Goal: Task Accomplishment & Management: Manage account settings

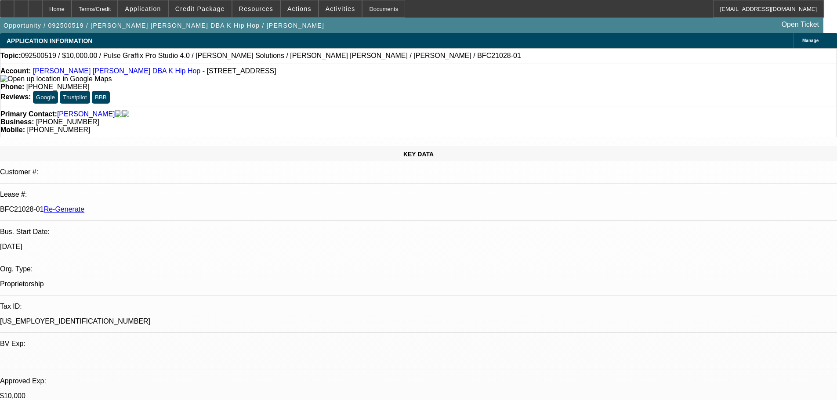
select select "3"
select select "0"
select select "2"
select select "0"
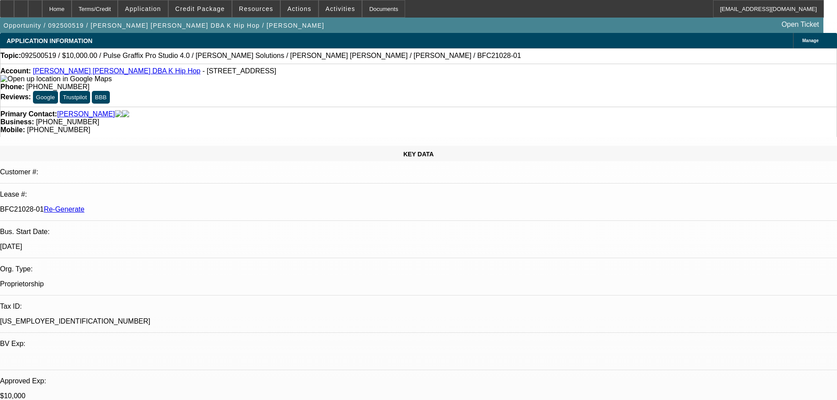
select select "6"
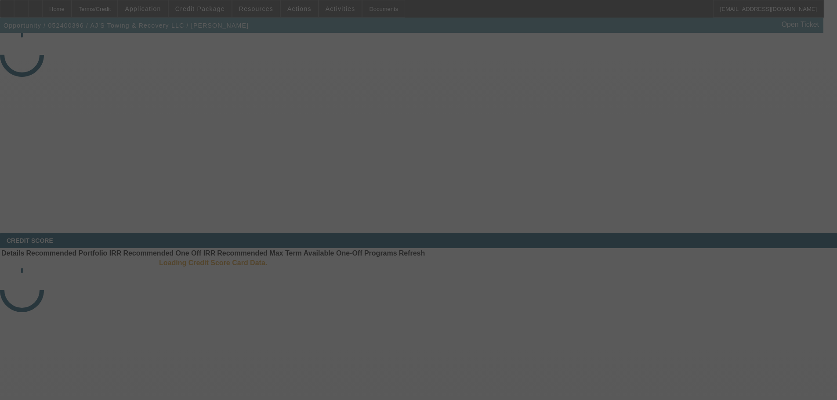
select select "3"
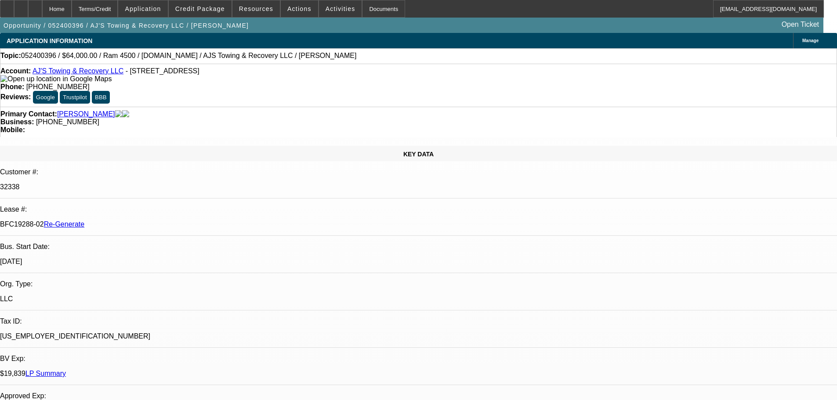
select select "0"
select select "2"
select select "0.1"
select select "4"
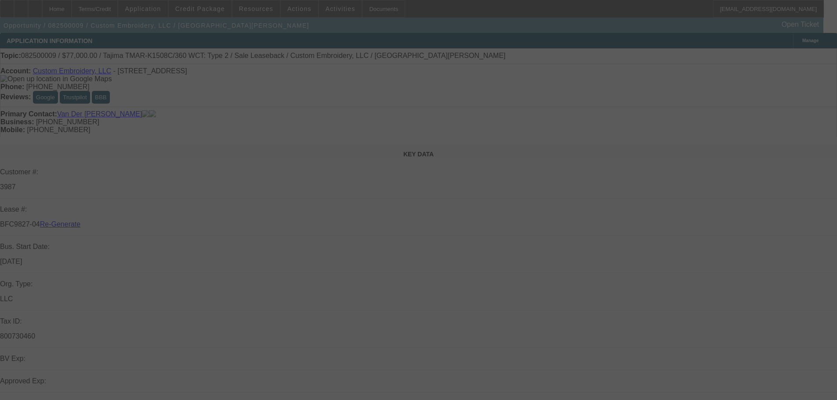
select select "4"
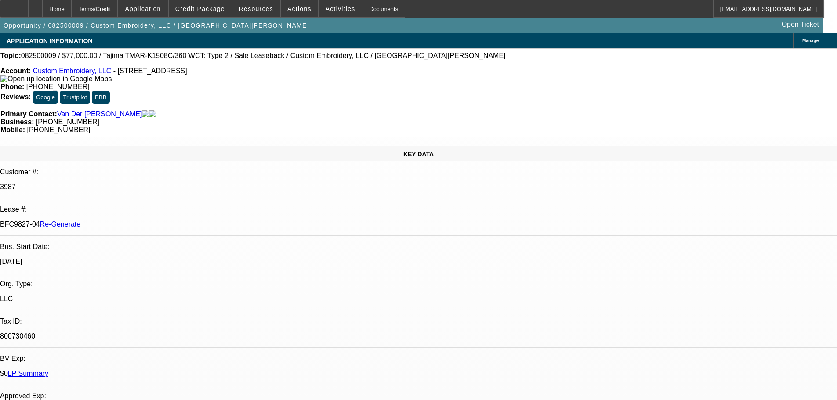
click at [260, 8] on span "Resources" at bounding box center [256, 8] width 34 height 7
select select "0"
select select "2"
select select "0"
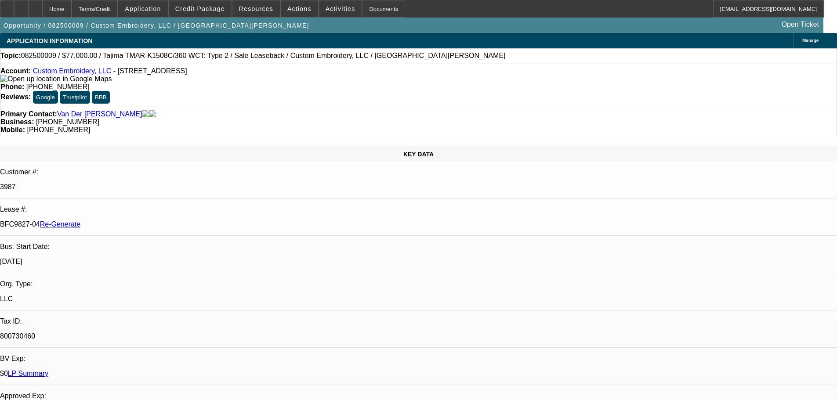
select select "2"
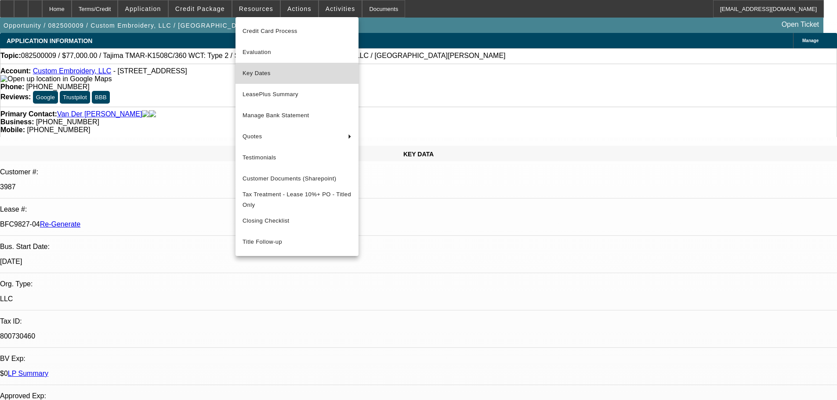
click at [259, 68] on span "Key Dates" at bounding box center [296, 73] width 109 height 11
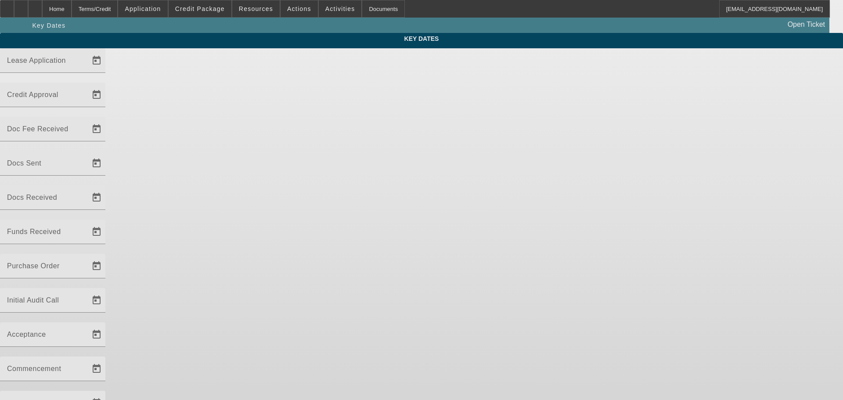
type input "8/1/2025"
type input "8/4/2025"
type input "8/6/2025"
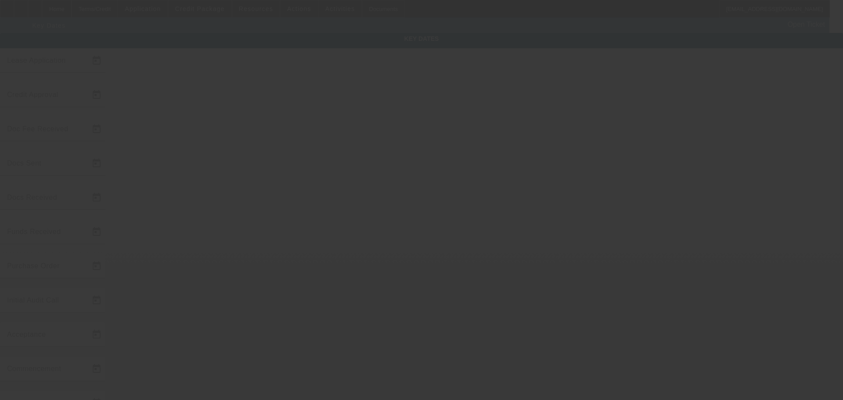
type input "8/7/2025"
type input "9/25/2025"
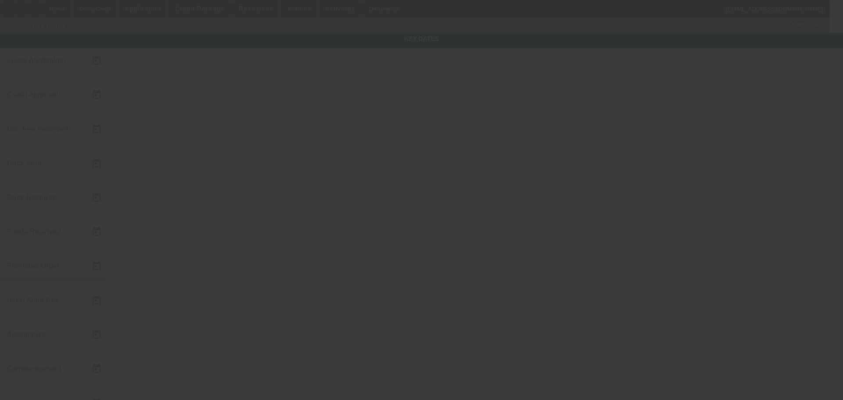
type input "10/1/2025"
type input "11/1/2025"
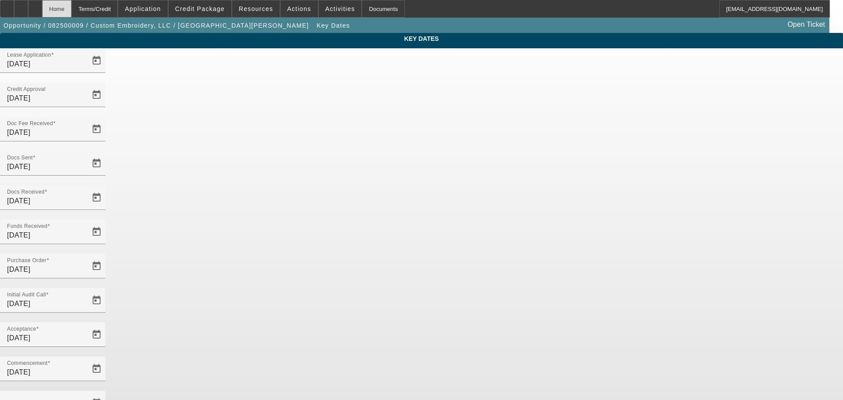
click at [72, 11] on div "Home" at bounding box center [56, 9] width 29 height 18
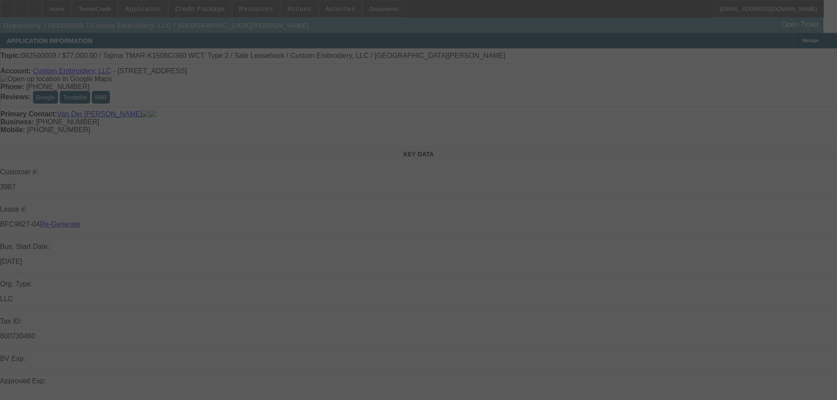
select select "4"
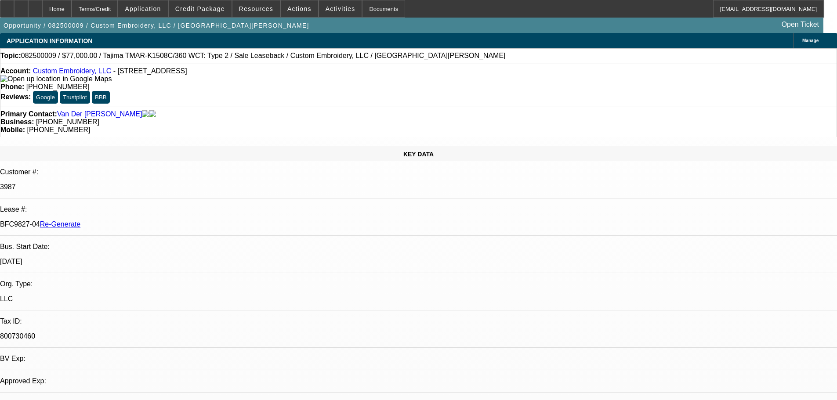
select select "0"
select select "2"
select select "0"
select select "2"
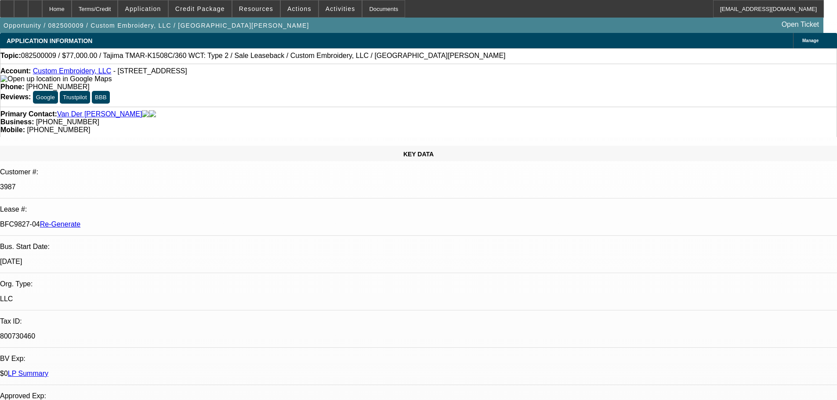
scroll to position [132, 0]
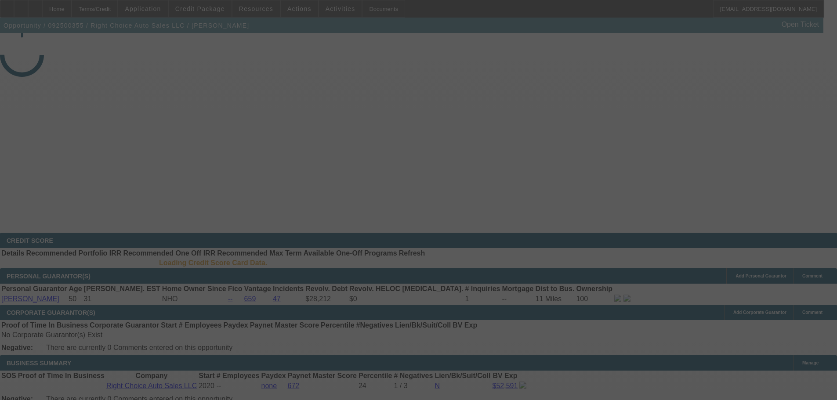
select select "3"
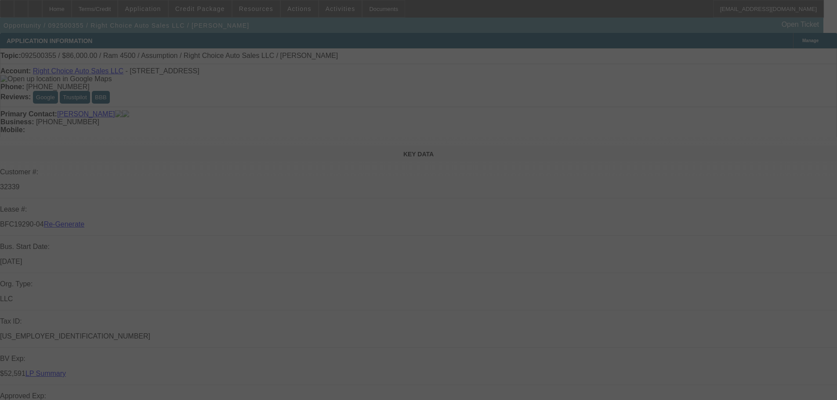
select select "0"
select select "2"
select select "0"
select select "4"
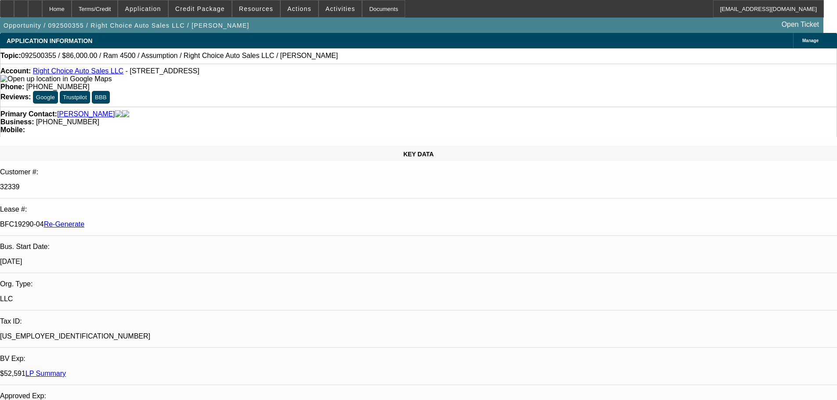
click at [328, 6] on span "Activities" at bounding box center [340, 8] width 30 height 7
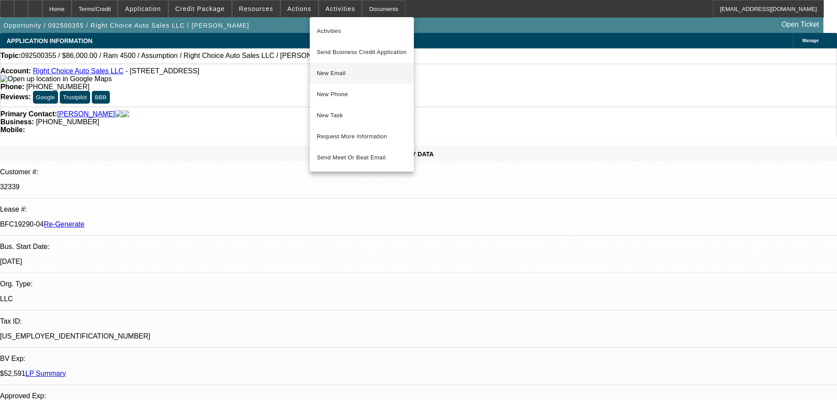
click at [337, 70] on span "New Email" at bounding box center [362, 73] width 90 height 11
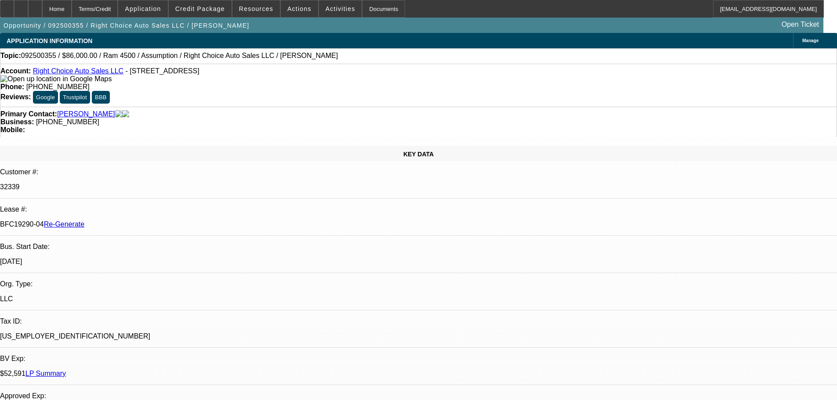
scroll to position [483, 0]
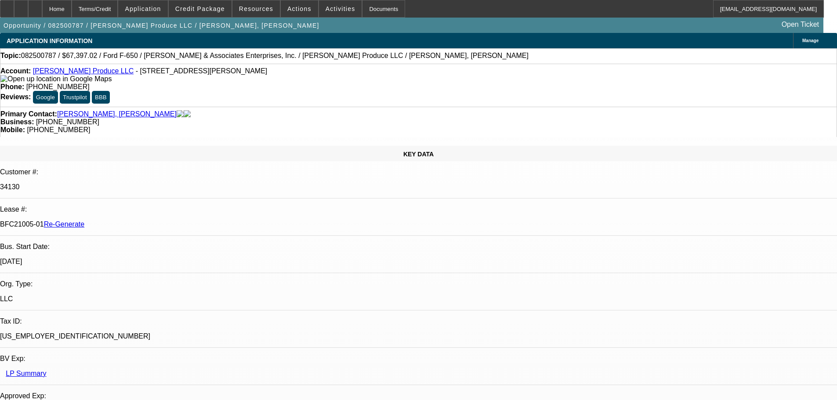
select select "4"
select select "0"
select select "6"
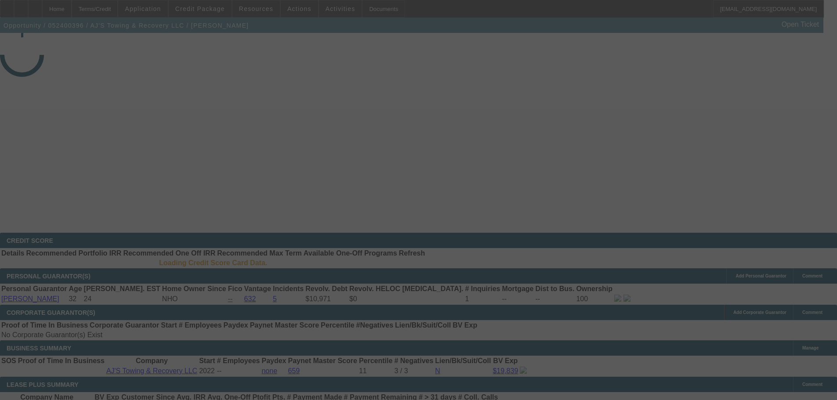
click at [330, 13] on div at bounding box center [418, 200] width 837 height 400
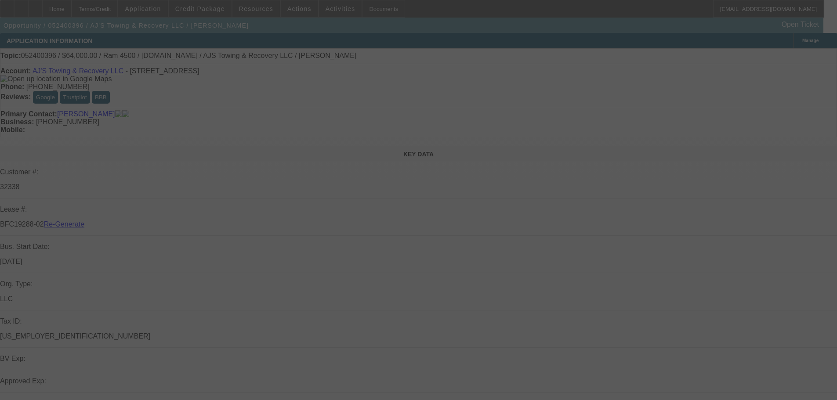
select select "3"
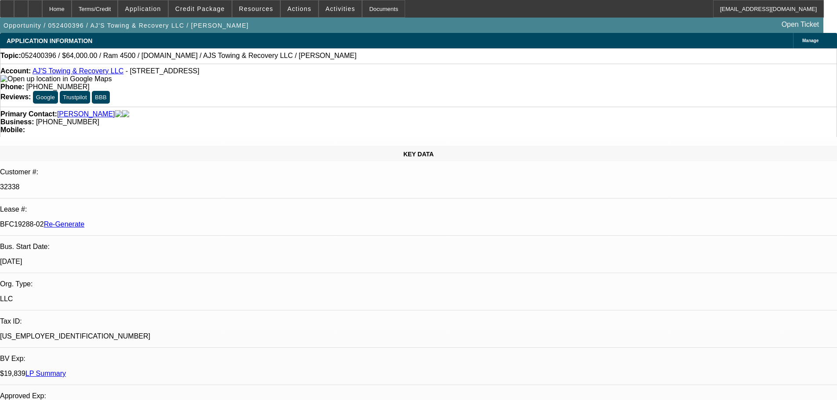
select select "0"
select select "2"
select select "0.1"
select select "4"
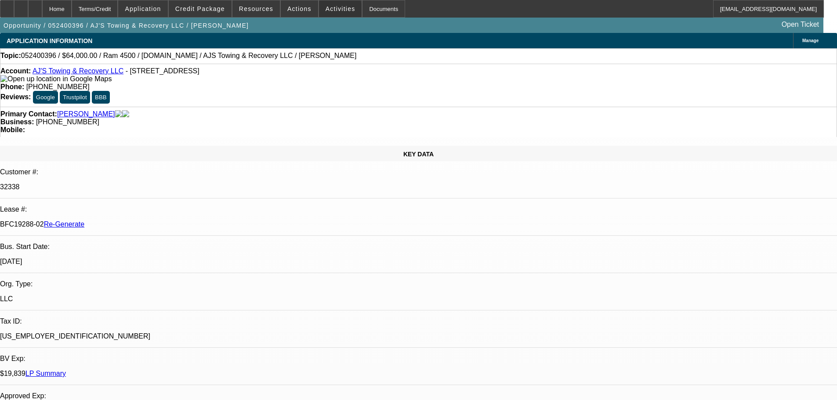
click at [330, 13] on span at bounding box center [340, 8] width 43 height 21
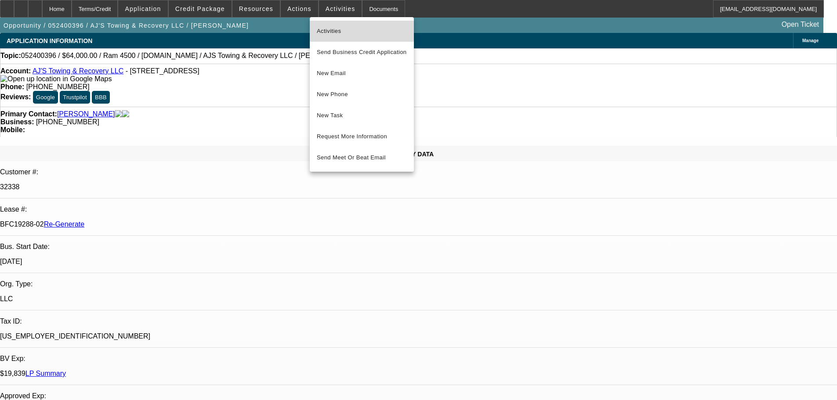
click at [337, 25] on button "Activities" at bounding box center [362, 31] width 104 height 21
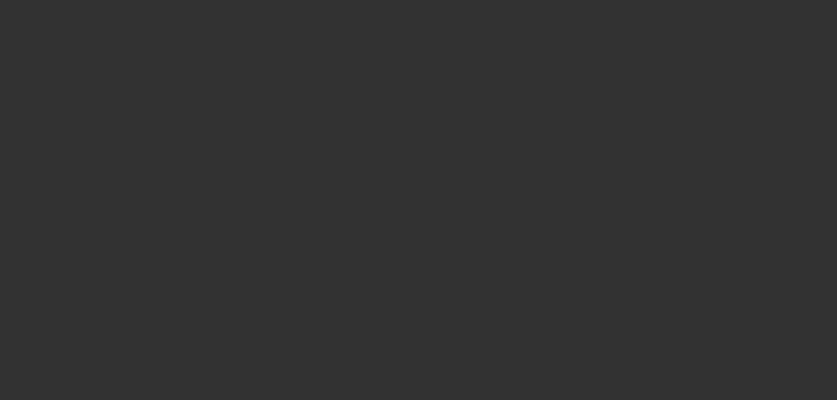
select select "4"
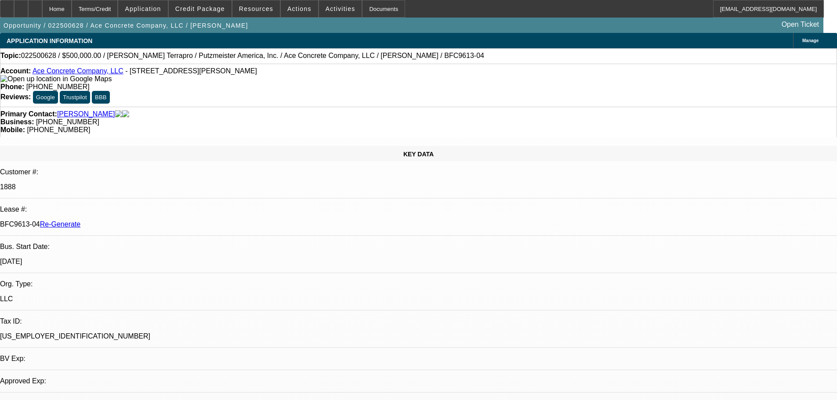
select select "0"
select select "1"
select select "3"
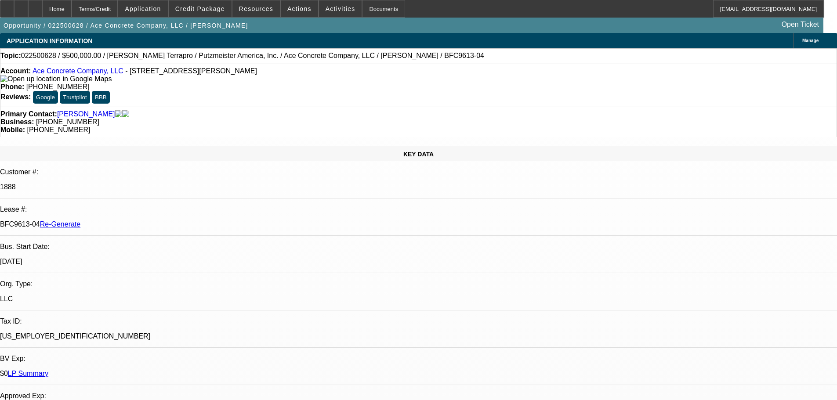
select select "6"
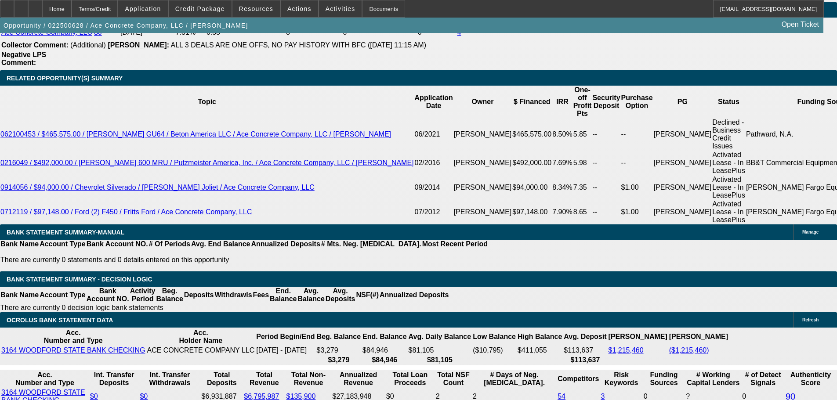
scroll to position [1587, 0]
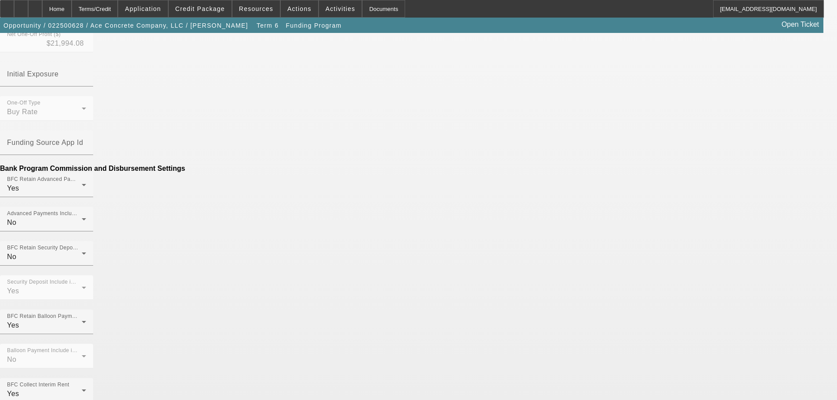
scroll to position [433, 0]
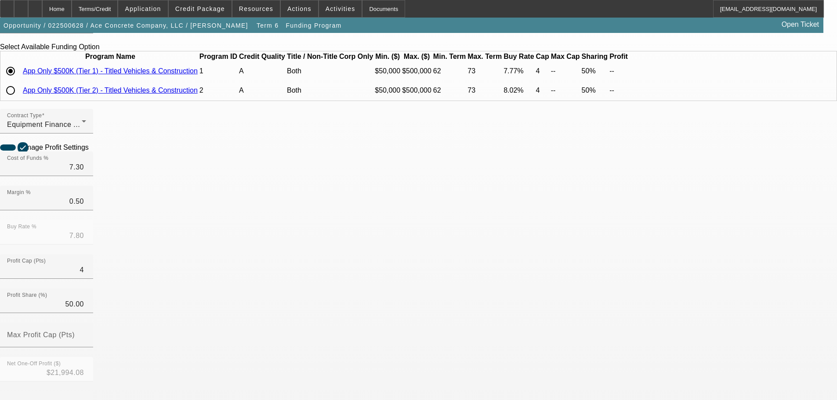
drag, startPoint x: 639, startPoint y: 263, endPoint x: 597, endPoint y: 263, distance: 42.2
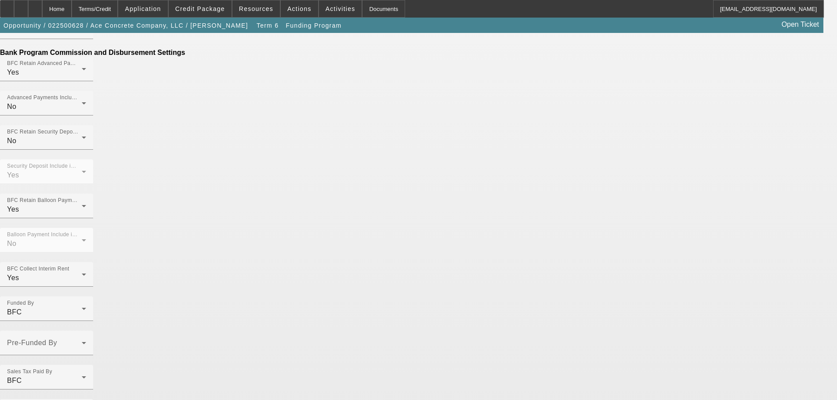
scroll to position [379, 0]
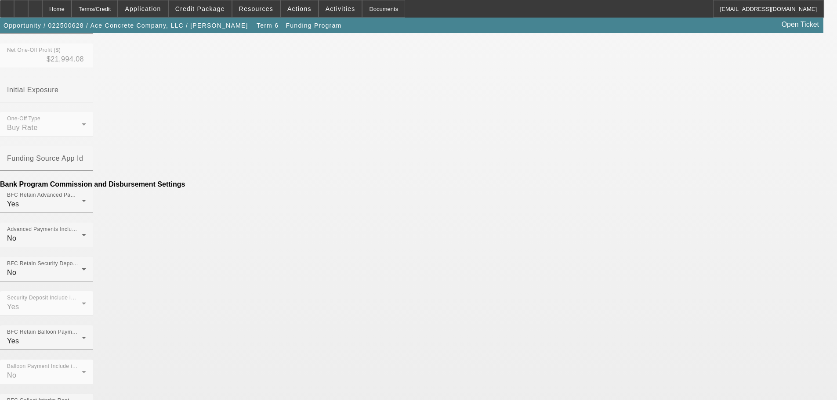
paste input "1,007.62"
type input "$1,007.62"
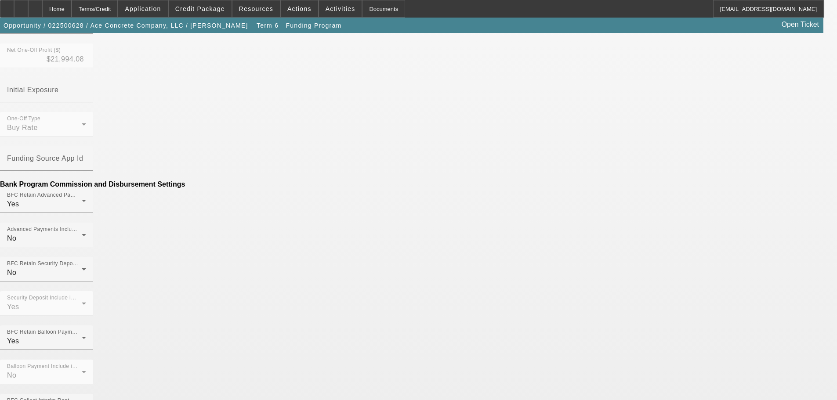
type input "Per diem"
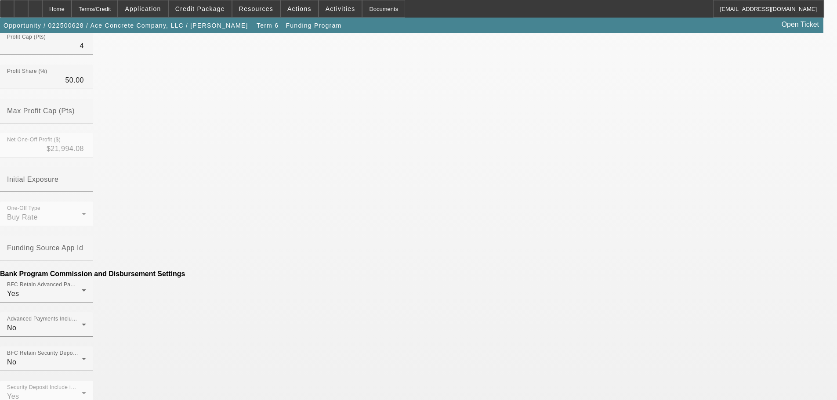
scroll to position [351, 0]
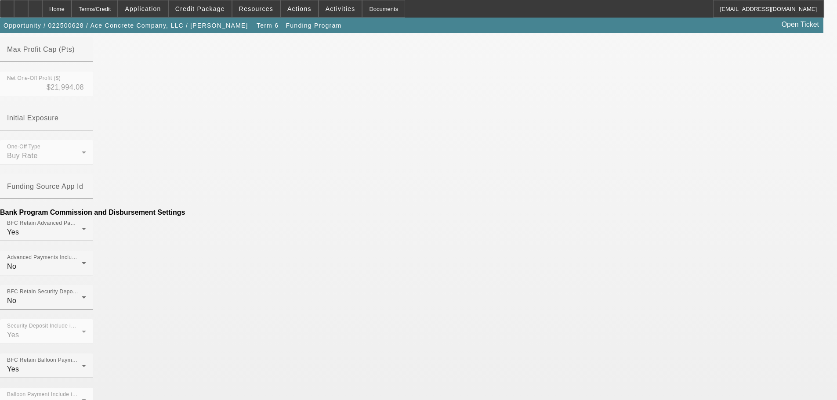
scroll to position [389, 0]
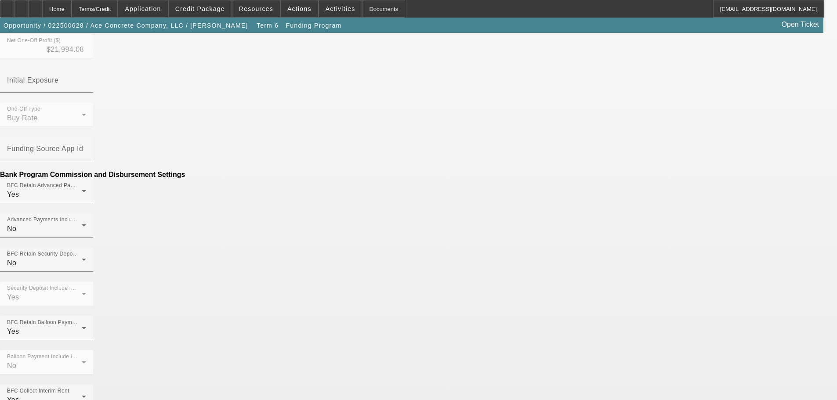
type input "($1,007.62)"
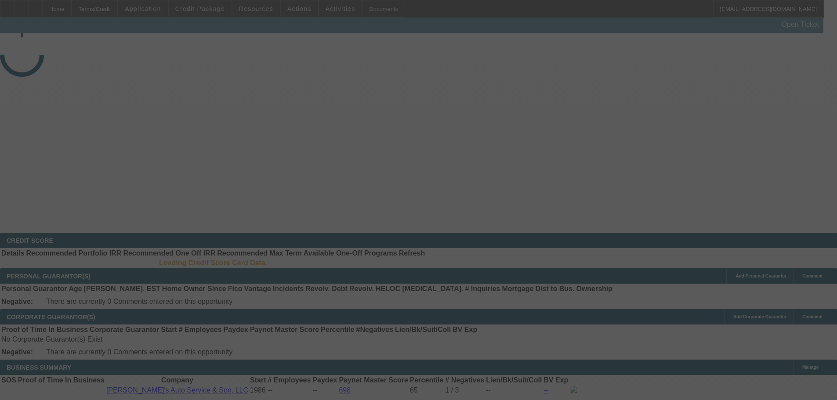
select select "3"
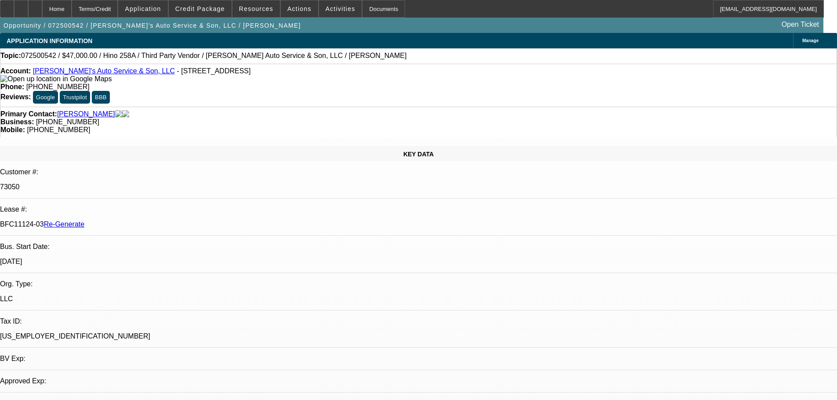
select select "0"
select select "0.1"
select select "4"
select select "1"
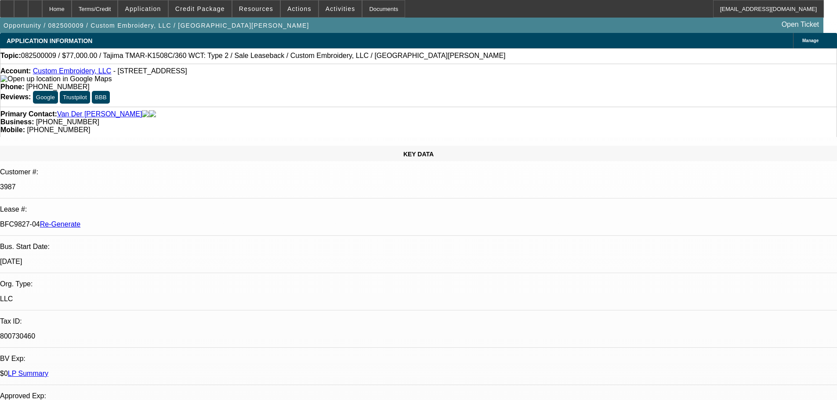
select select "4"
select select "0"
select select "2"
select select "0"
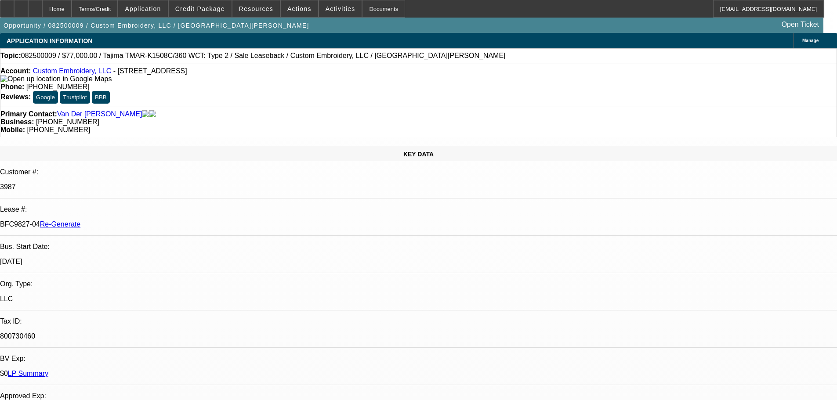
select select "2"
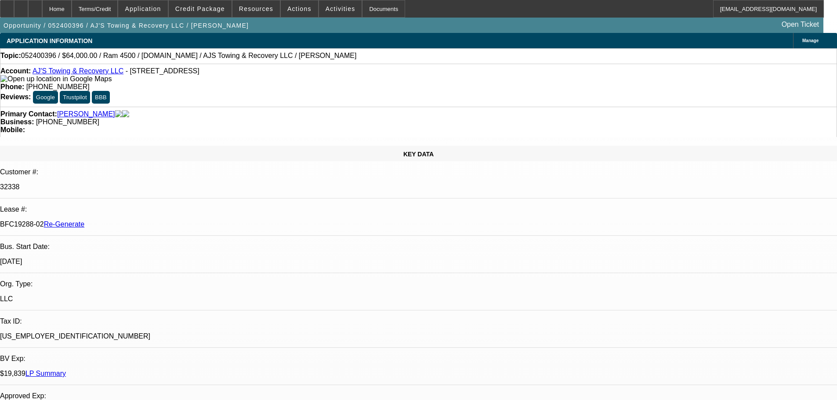
select select "3"
select select "0"
select select "2"
select select "0.1"
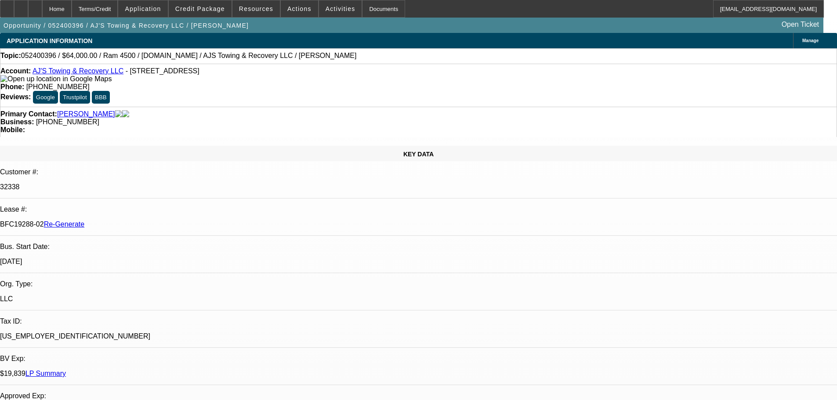
select select "4"
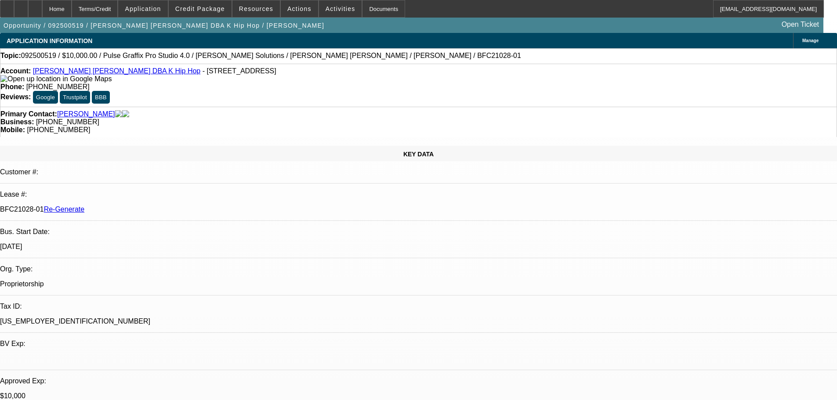
select select "3"
select select "0"
select select "2"
select select "0"
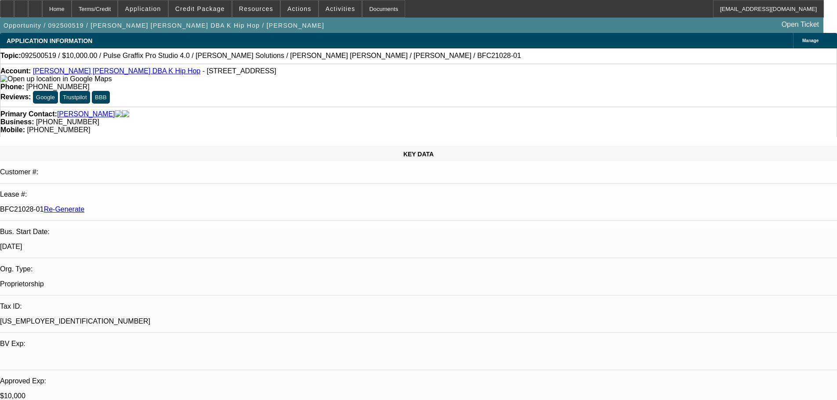
select select "6"
click at [325, 10] on span "Activities" at bounding box center [340, 8] width 30 height 7
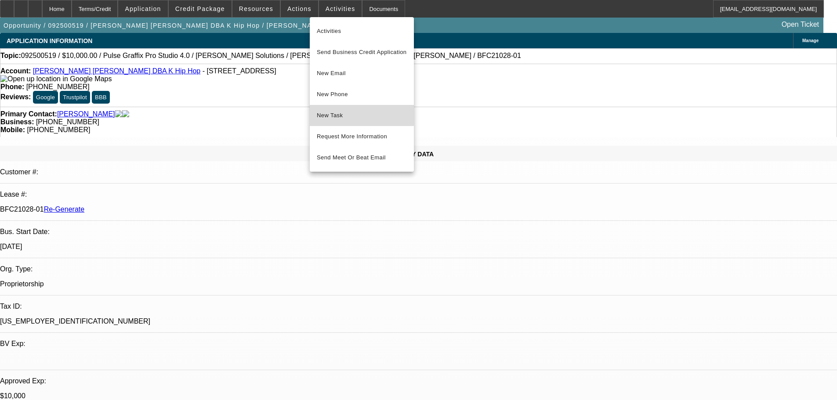
click at [342, 111] on span "New Task" at bounding box center [362, 115] width 90 height 11
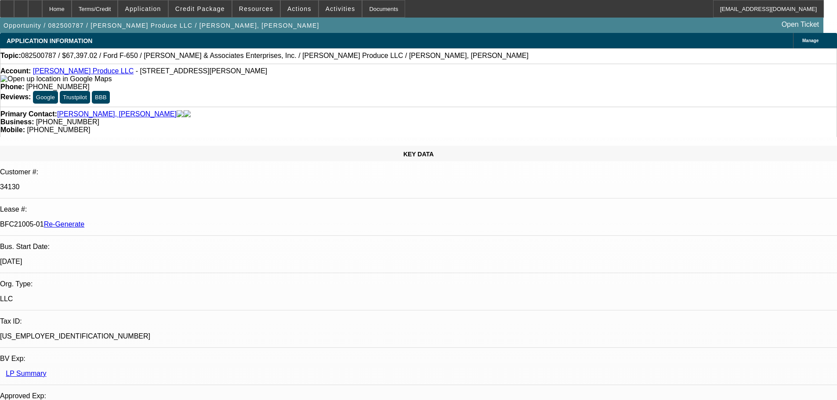
select select "4"
select select "0"
select select "6"
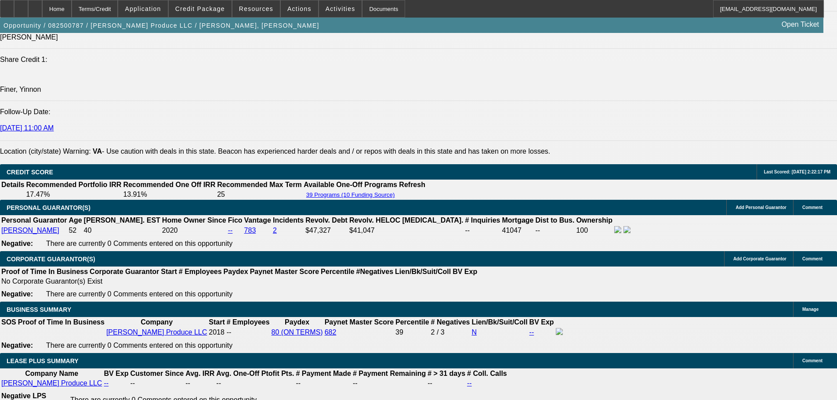
scroll to position [1361, 0]
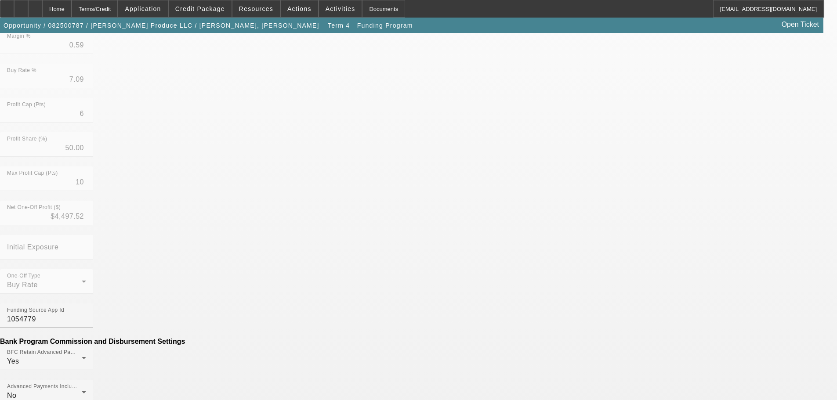
scroll to position [351, 0]
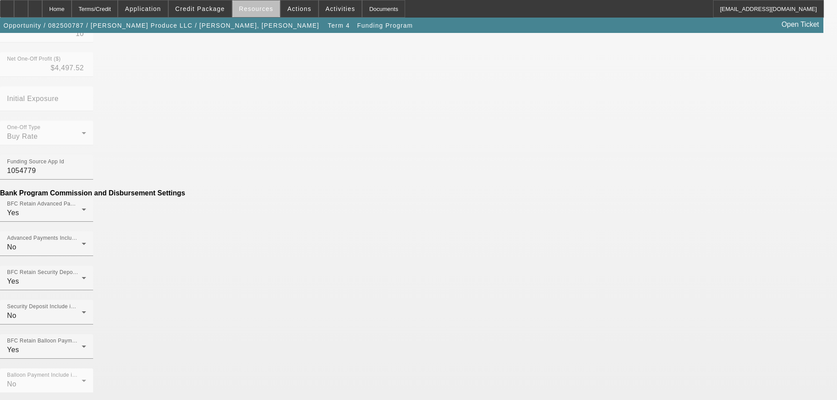
click at [264, 17] on span at bounding box center [255, 8] width 47 height 21
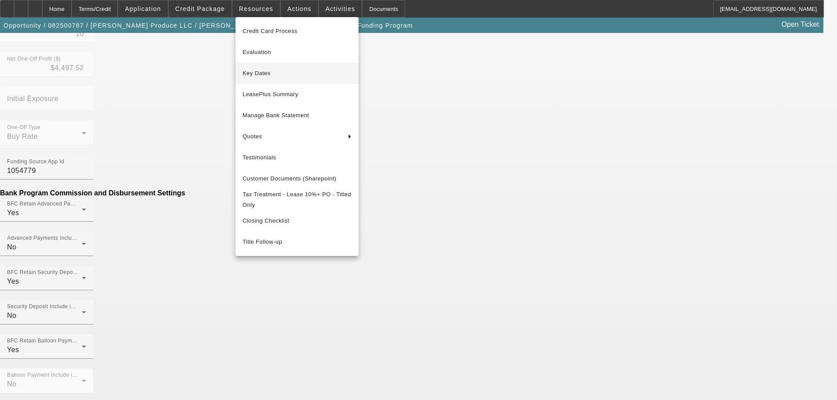
click at [272, 72] on span "Key Dates" at bounding box center [296, 73] width 109 height 11
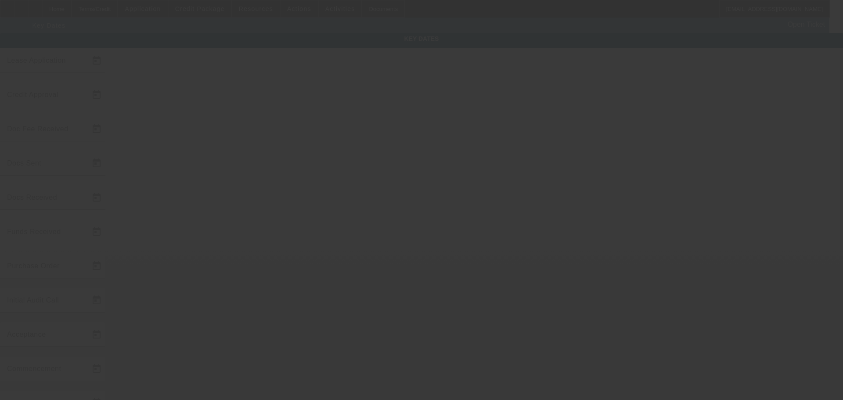
type input "8/29/2025"
type input "9/5/2025"
type input "9/19/2025"
type input "9/16/2025"
type input "9/19/2025"
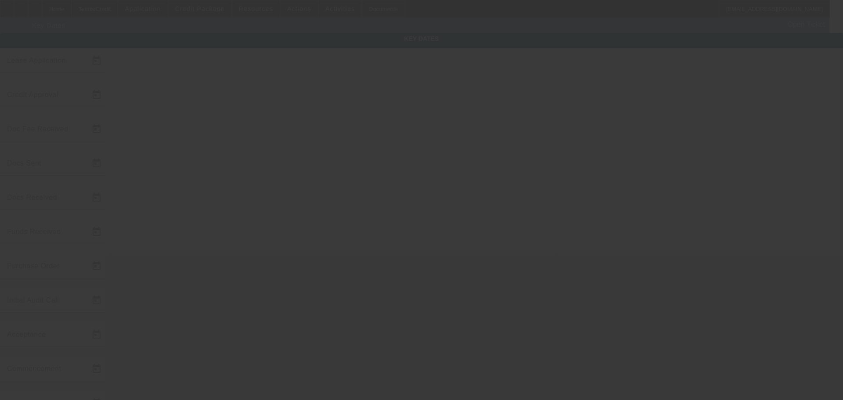
type input "9/19/2025"
type input "9/22/2025"
type input "10/1/2025"
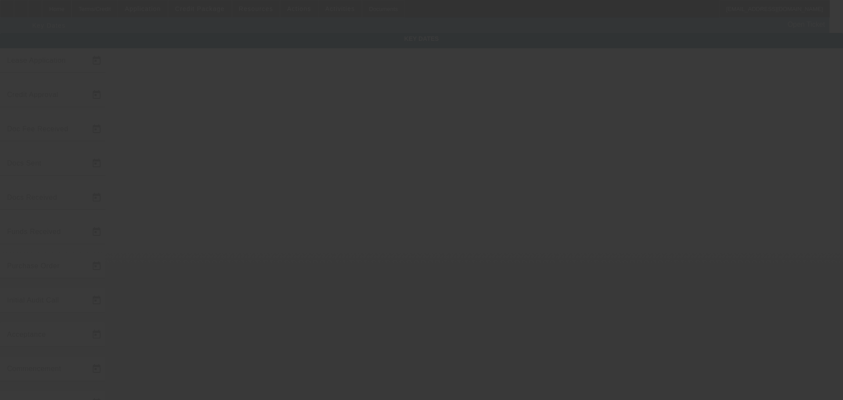
type input "11/1/2025"
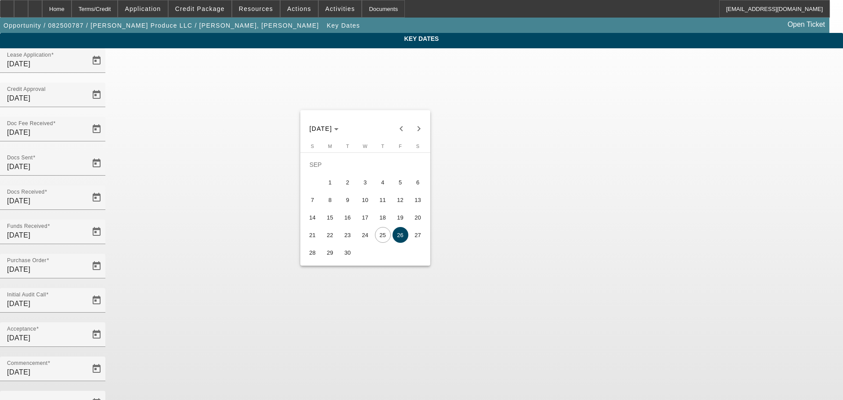
click at [321, 255] on button "29" at bounding box center [330, 253] width 18 height 18
type input "9/29/2025"
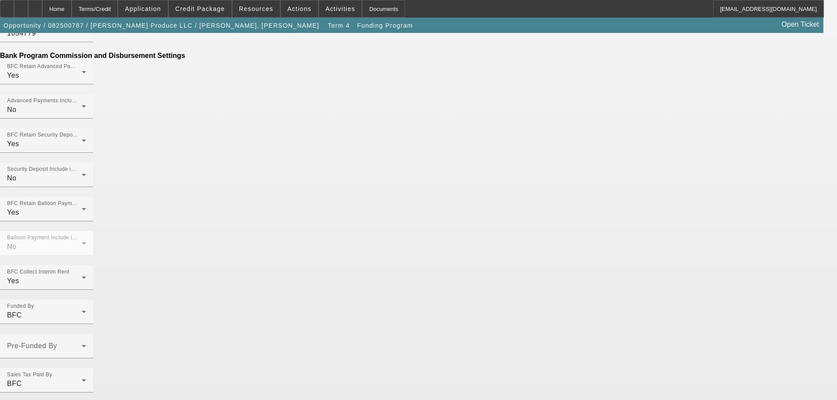
scroll to position [357, 0]
